Goal: Find specific page/section: Find specific page/section

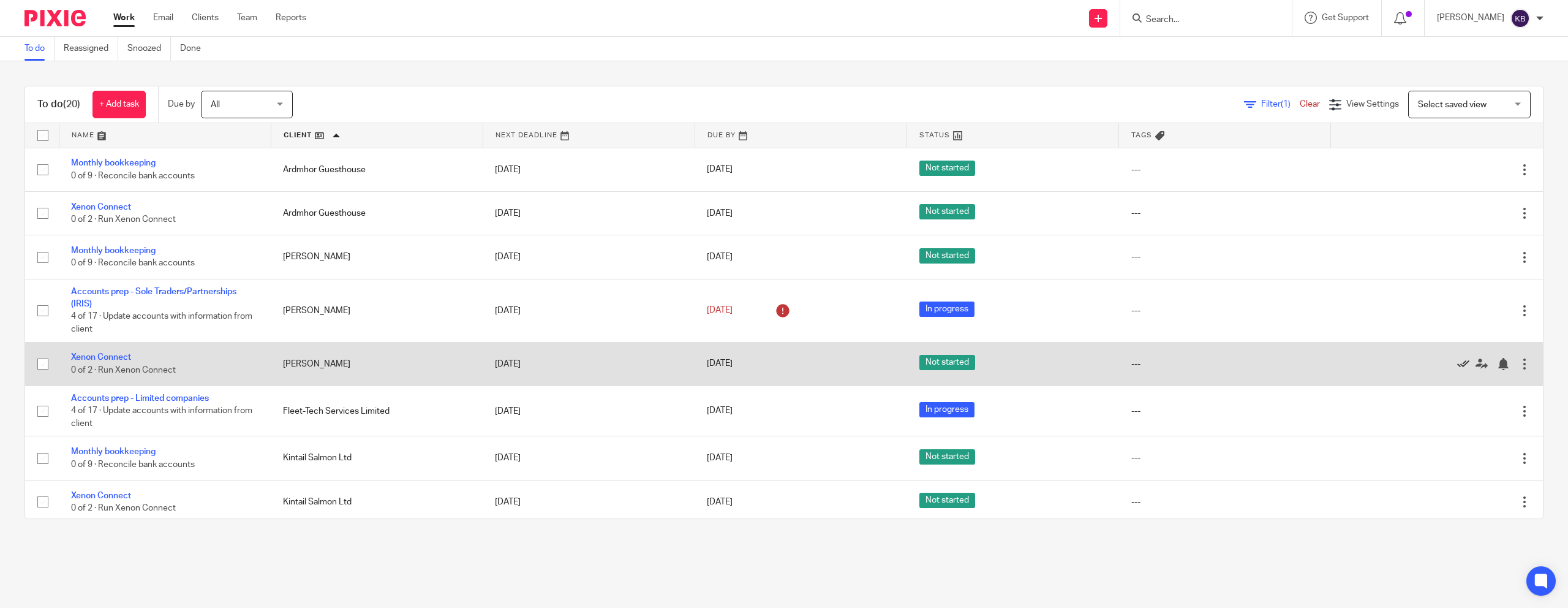
click at [1466, 363] on icon at bounding box center [1463, 364] width 12 height 12
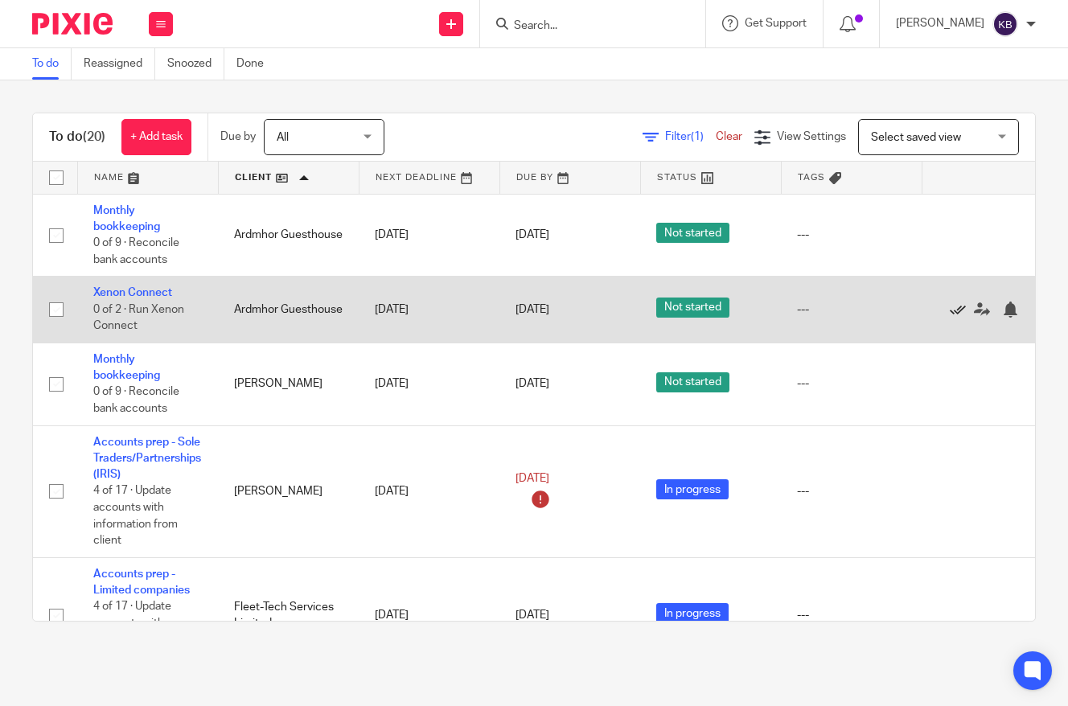
click at [964, 306] on icon at bounding box center [958, 310] width 16 height 16
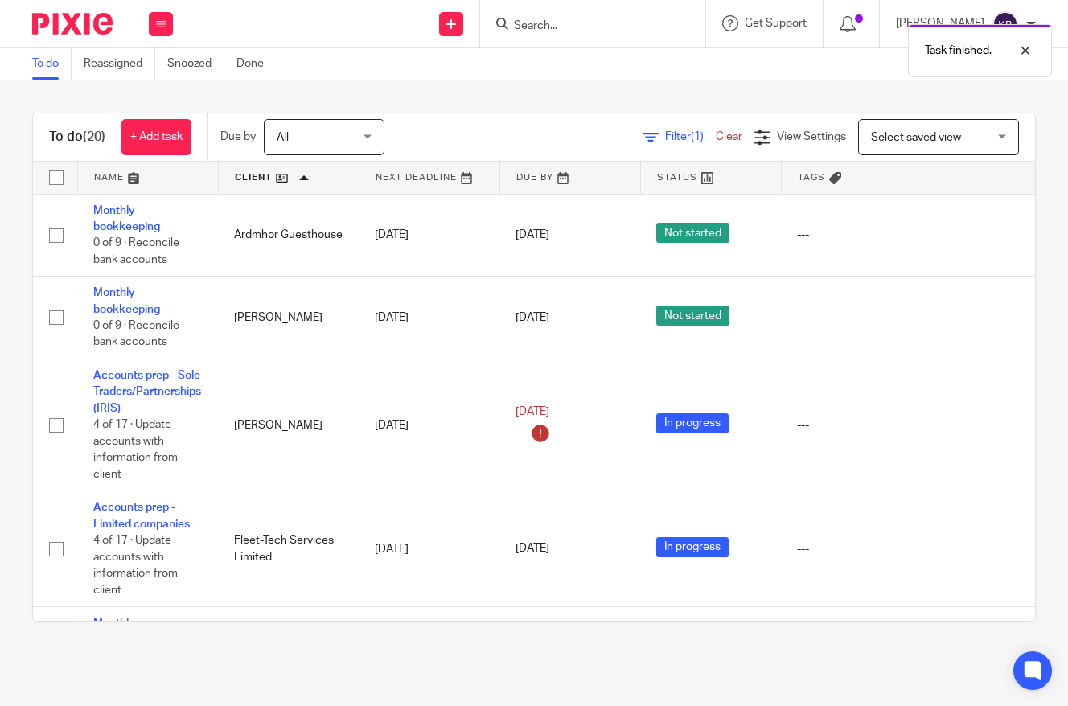
click at [314, 168] on link at bounding box center [289, 178] width 140 height 32
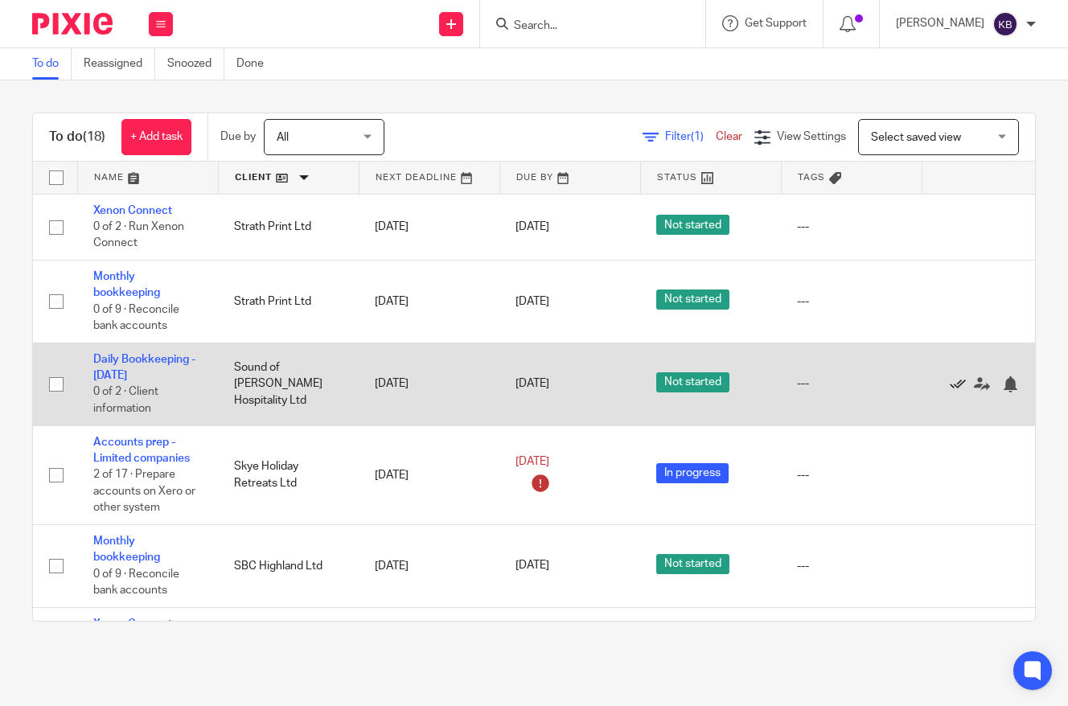
click at [952, 385] on icon at bounding box center [958, 384] width 16 height 16
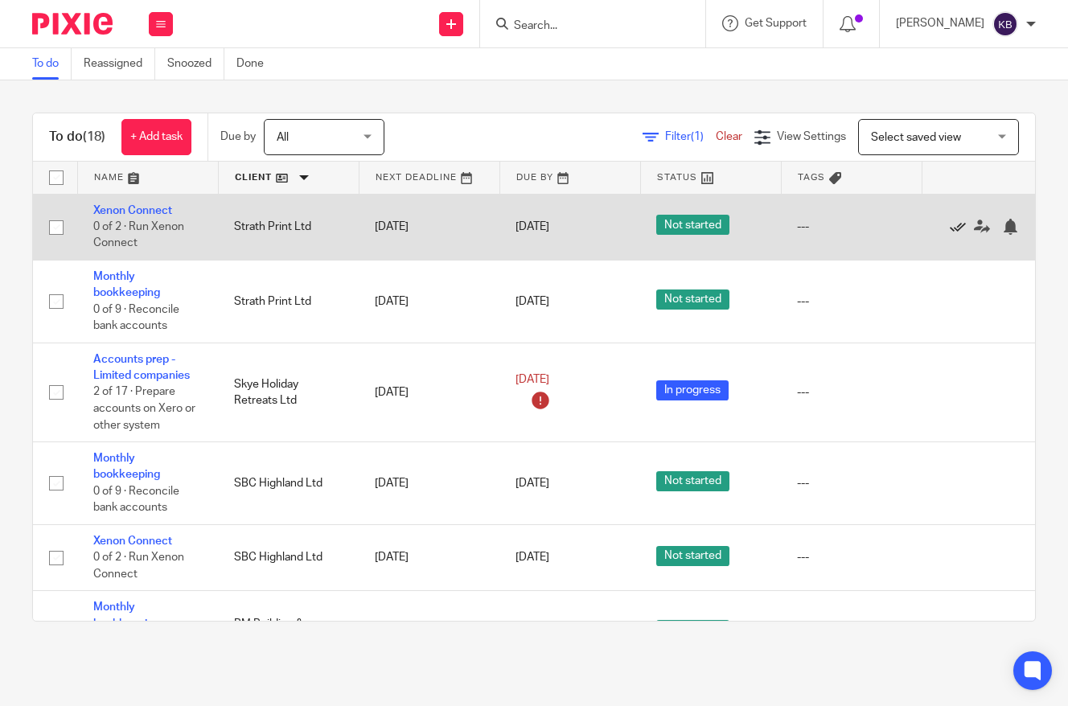
click at [954, 228] on icon at bounding box center [958, 227] width 16 height 16
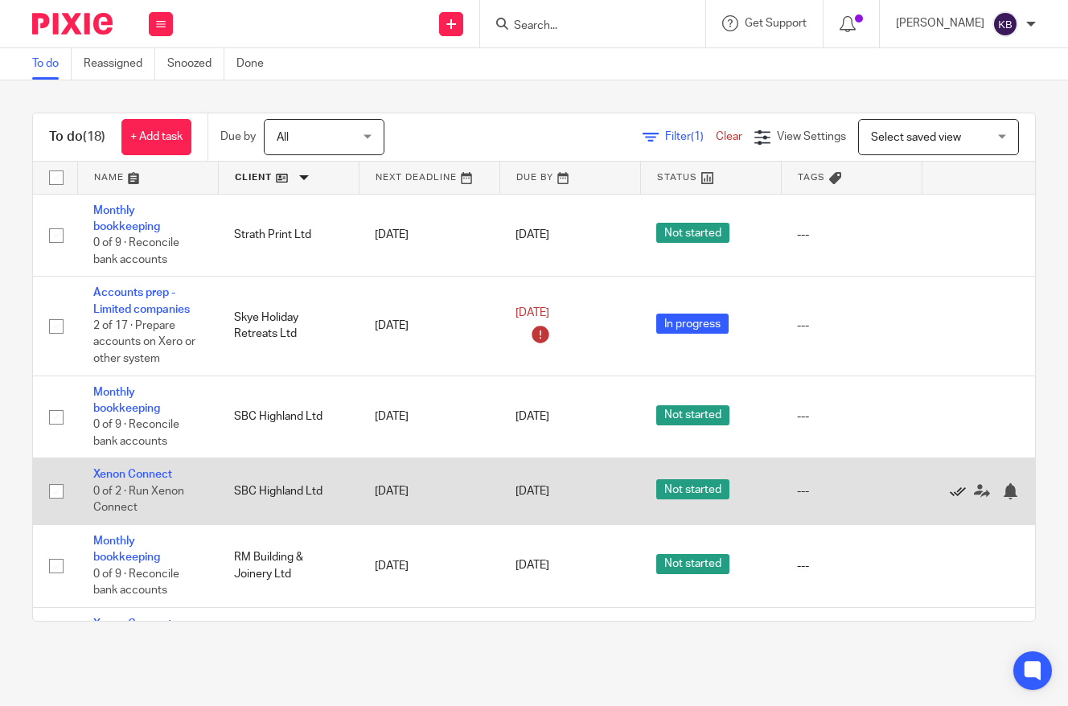
click at [952, 497] on icon at bounding box center [958, 491] width 16 height 16
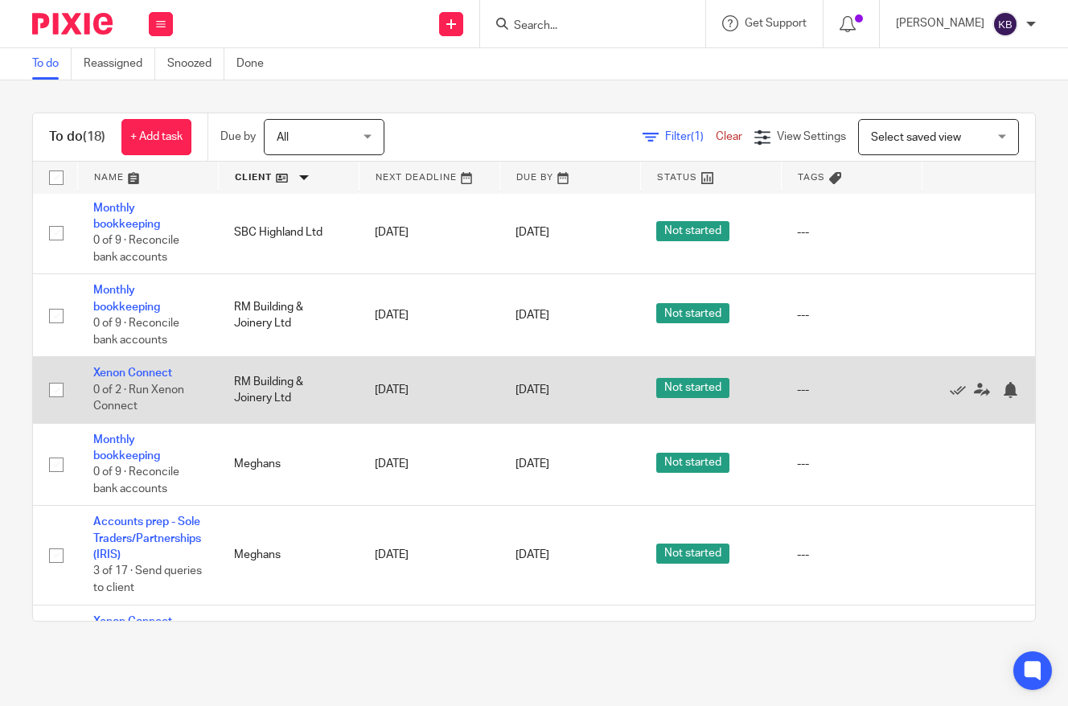
scroll to position [186, 0]
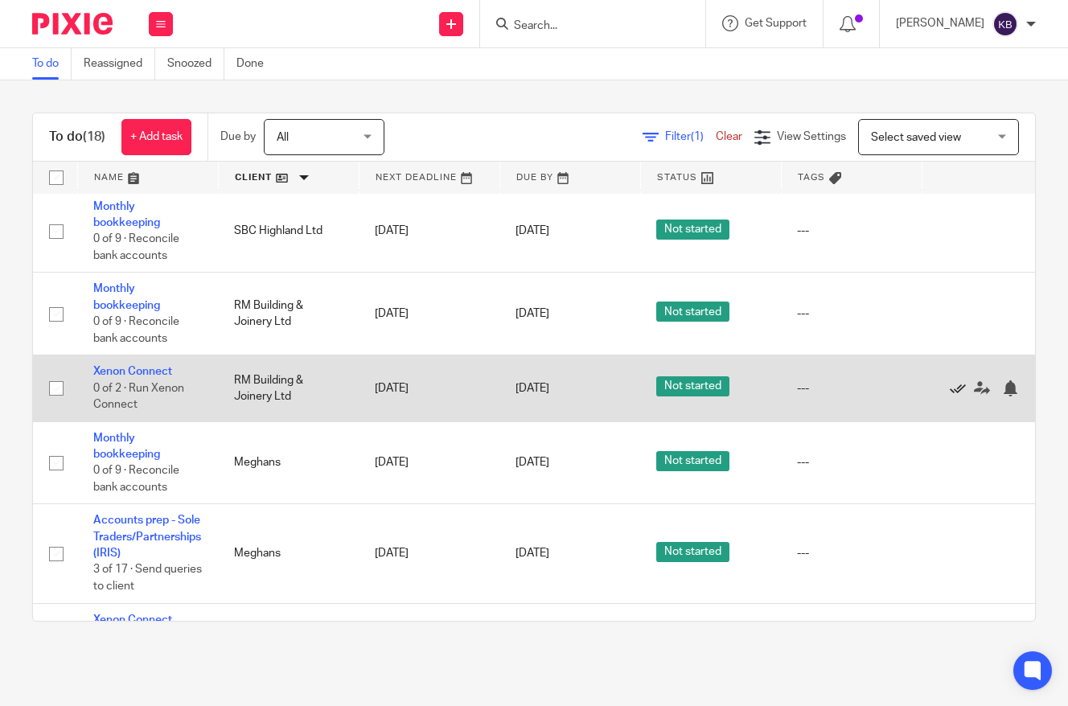
click at [955, 396] on icon at bounding box center [958, 388] width 16 height 16
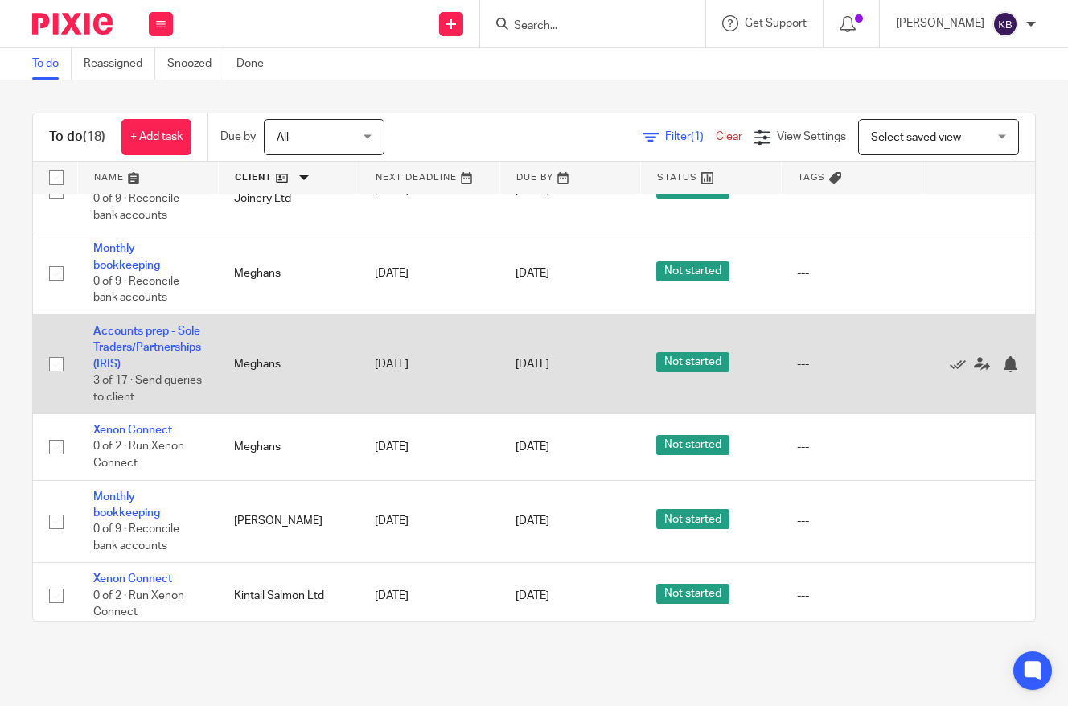
scroll to position [311, 0]
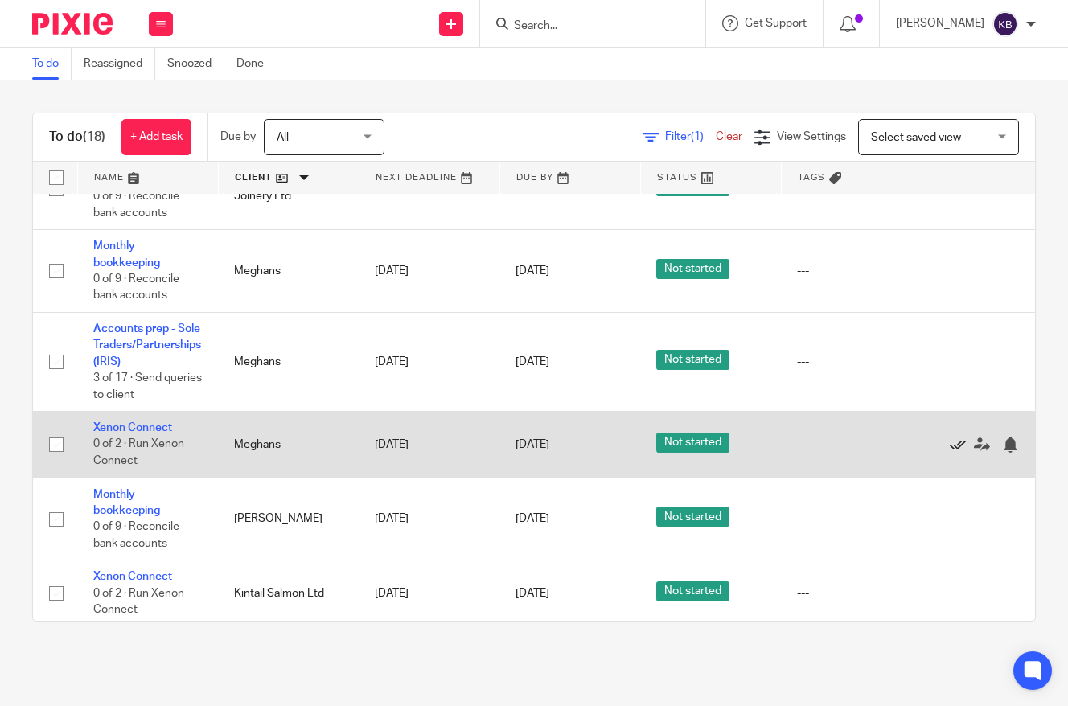
click at [959, 453] on icon at bounding box center [958, 445] width 16 height 16
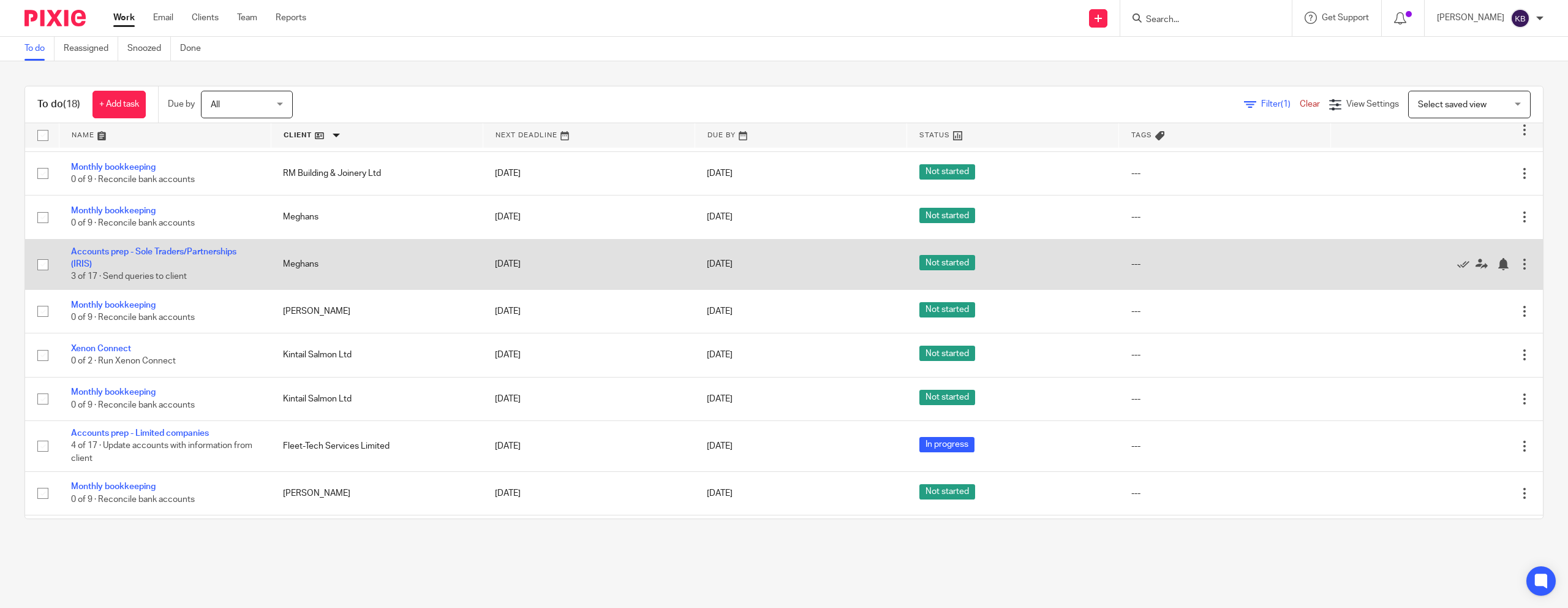
scroll to position [152, 0]
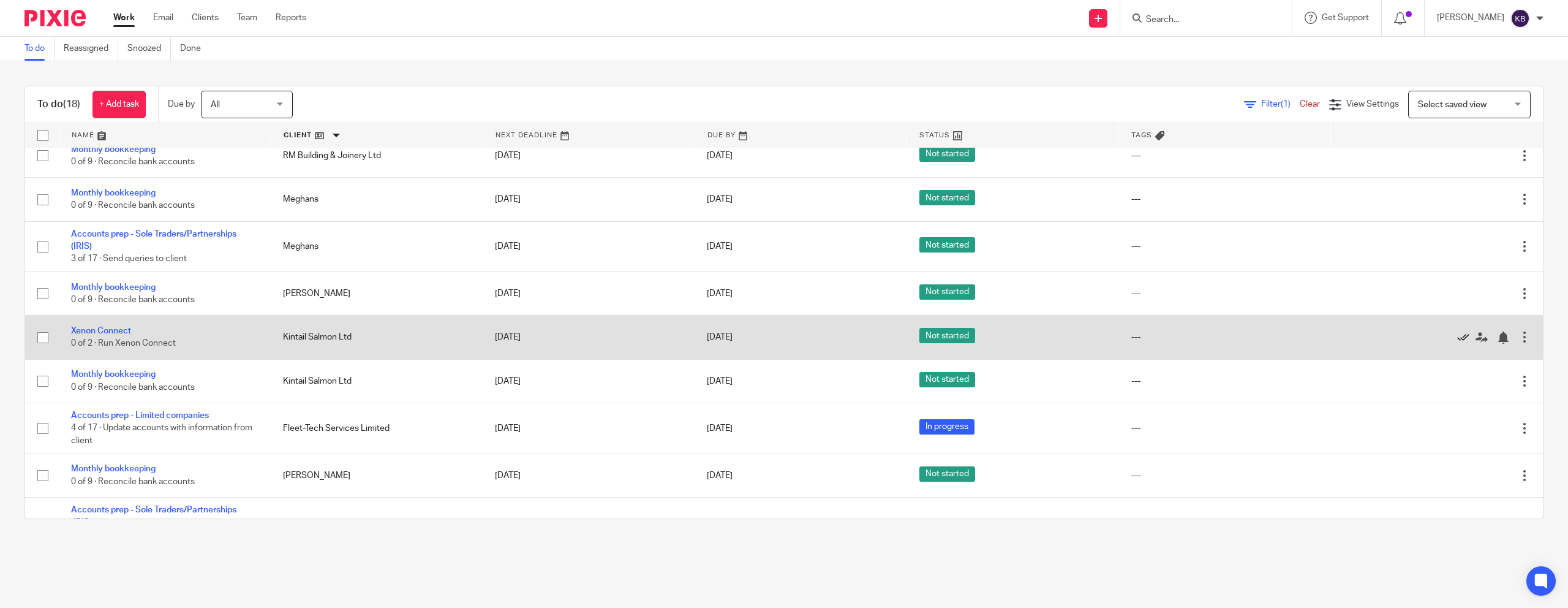
click at [813, 342] on icon at bounding box center [1463, 338] width 12 height 12
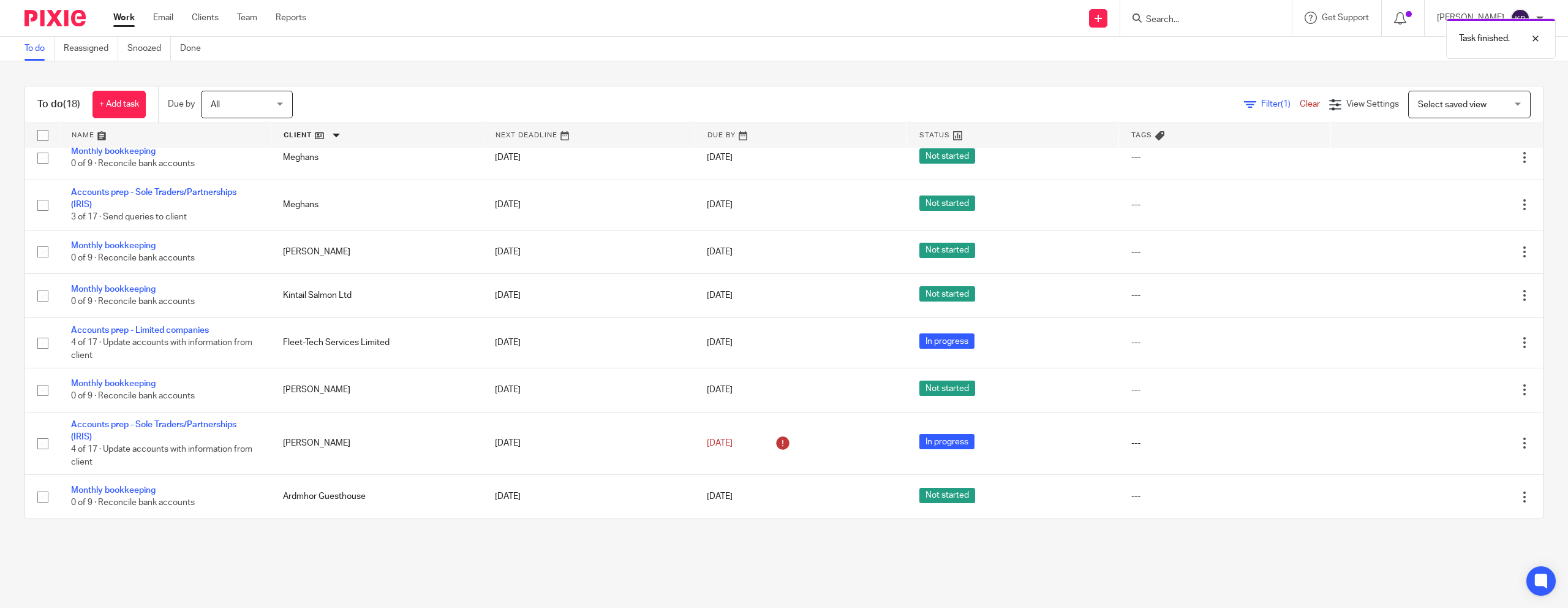
scroll to position [0, 0]
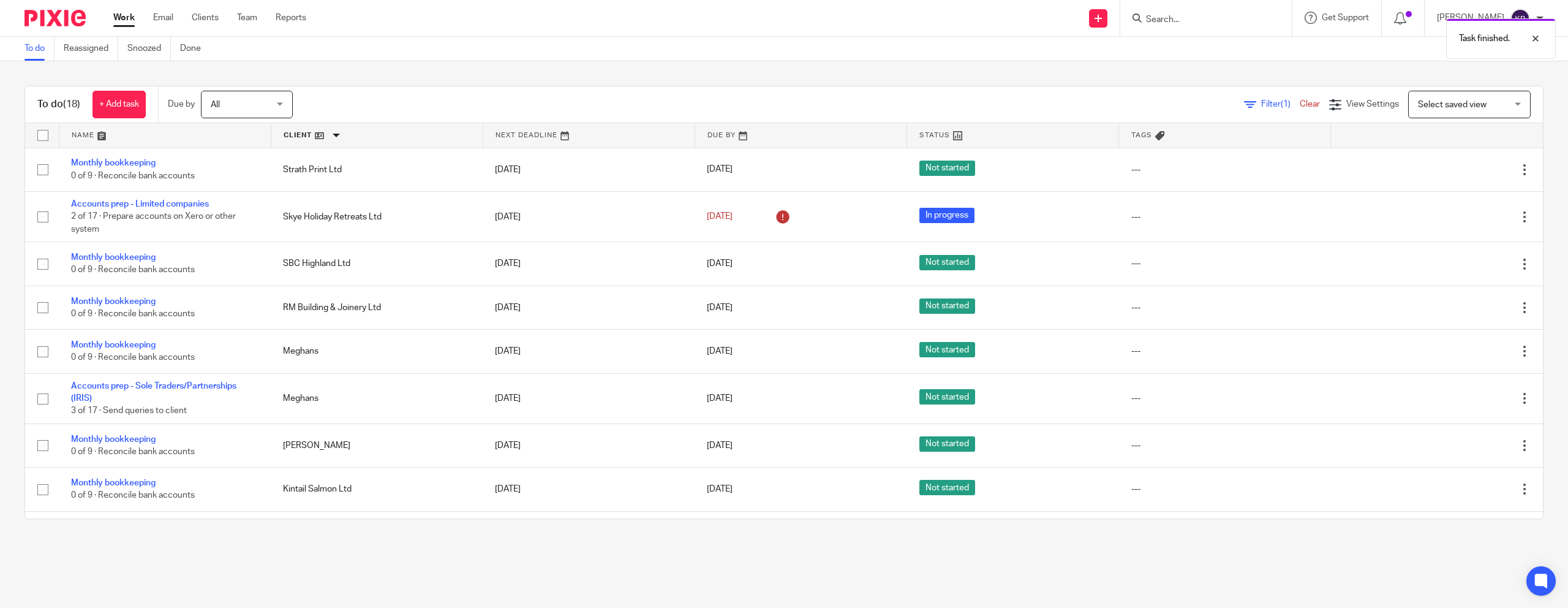
click at [107, 139] on link at bounding box center [164, 136] width 211 height 24
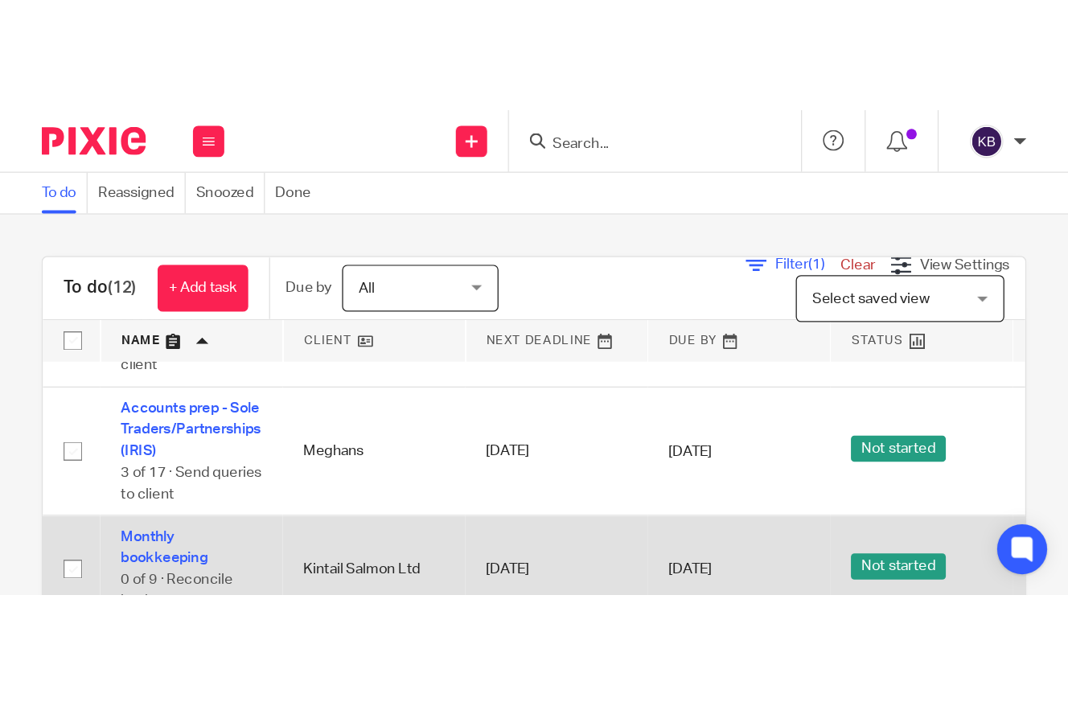
scroll to position [327, 0]
